Goal: Transaction & Acquisition: Book appointment/travel/reservation

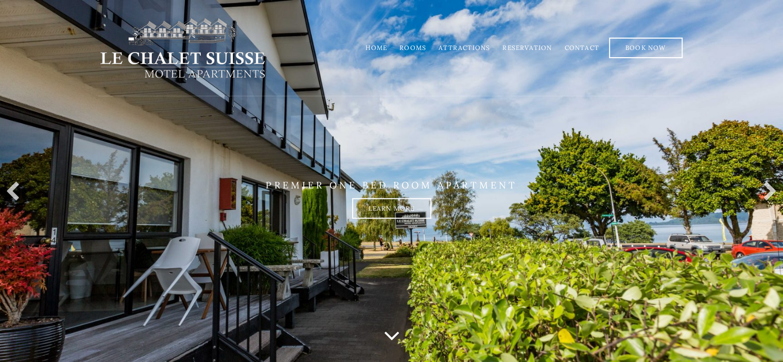
click at [457, 51] on link "Attractions" at bounding box center [463, 48] width 51 height 8
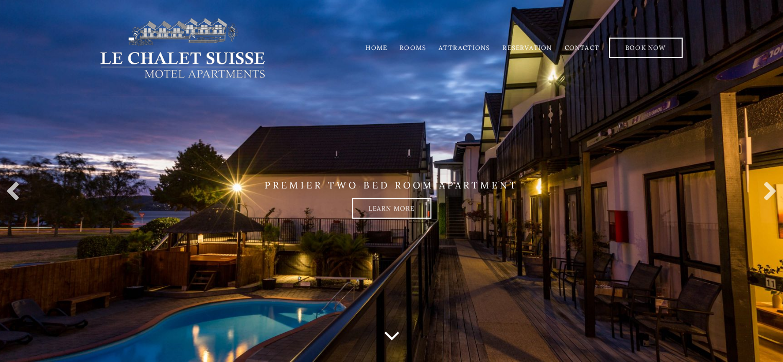
click at [380, 47] on link "Home" at bounding box center [376, 48] width 22 height 8
click at [377, 47] on link "Home" at bounding box center [376, 48] width 22 height 8
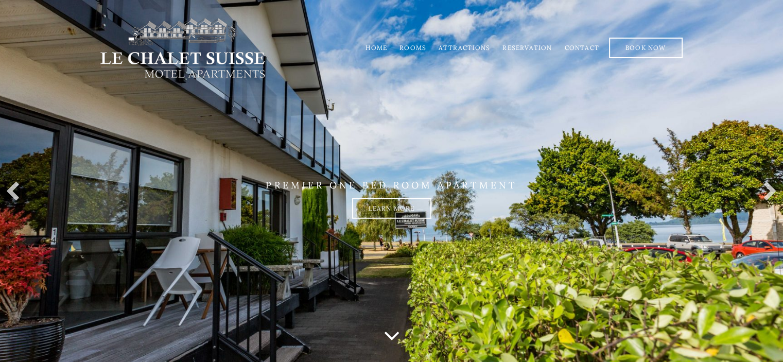
click at [416, 46] on link "Rooms" at bounding box center [412, 48] width 27 height 8
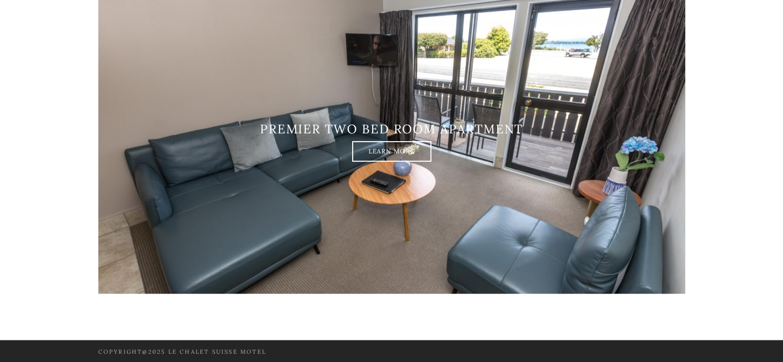
scroll to position [1827, 0]
